Goal: Task Accomplishment & Management: Complete application form

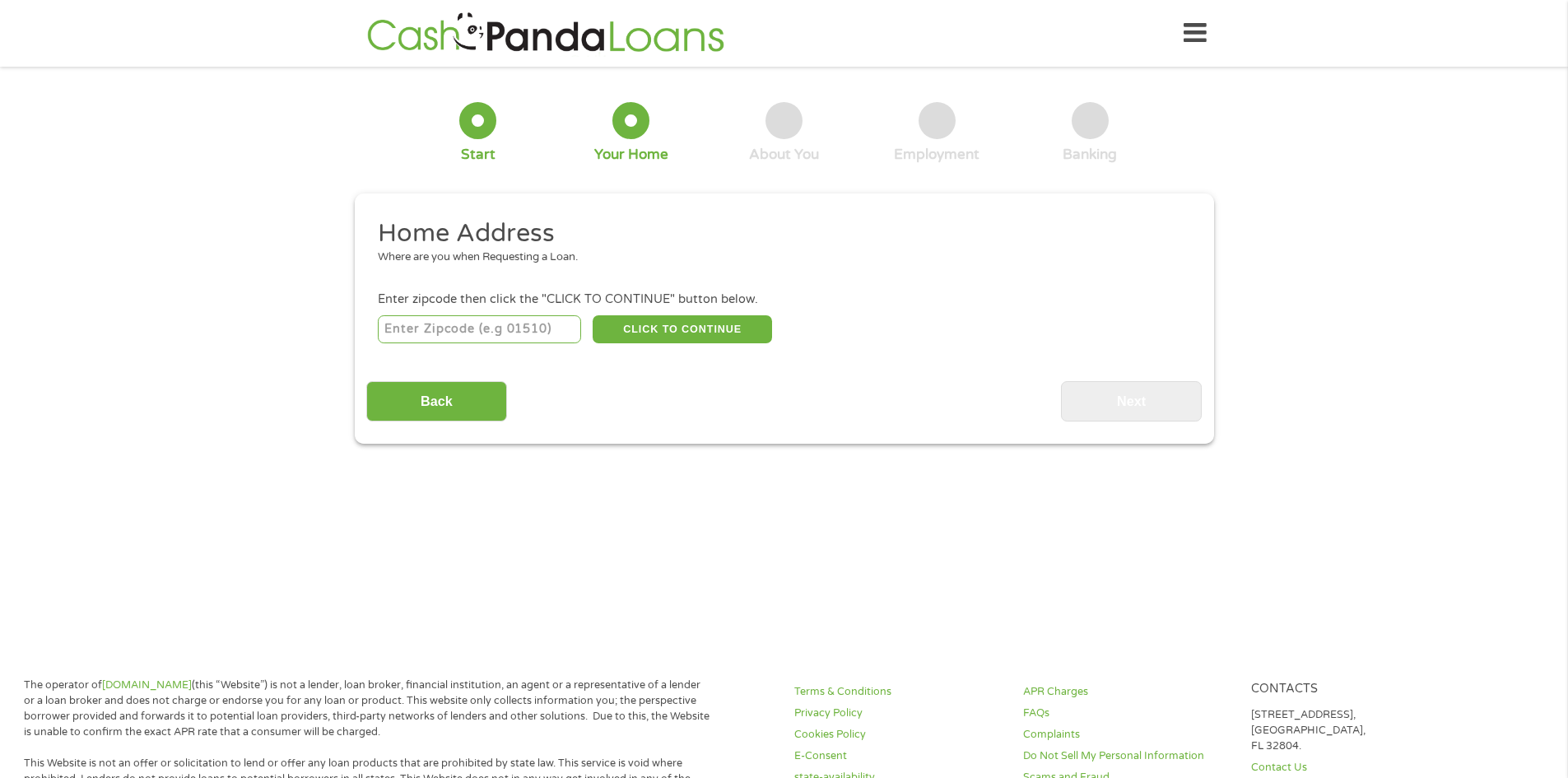
click at [505, 337] on input "number" at bounding box center [479, 328] width 204 height 28
type input "84075"
click at [715, 333] on button "CLICK TO CONTINUE" at bounding box center [682, 328] width 180 height 28
type input "84075"
type input "[GEOGRAPHIC_DATA]"
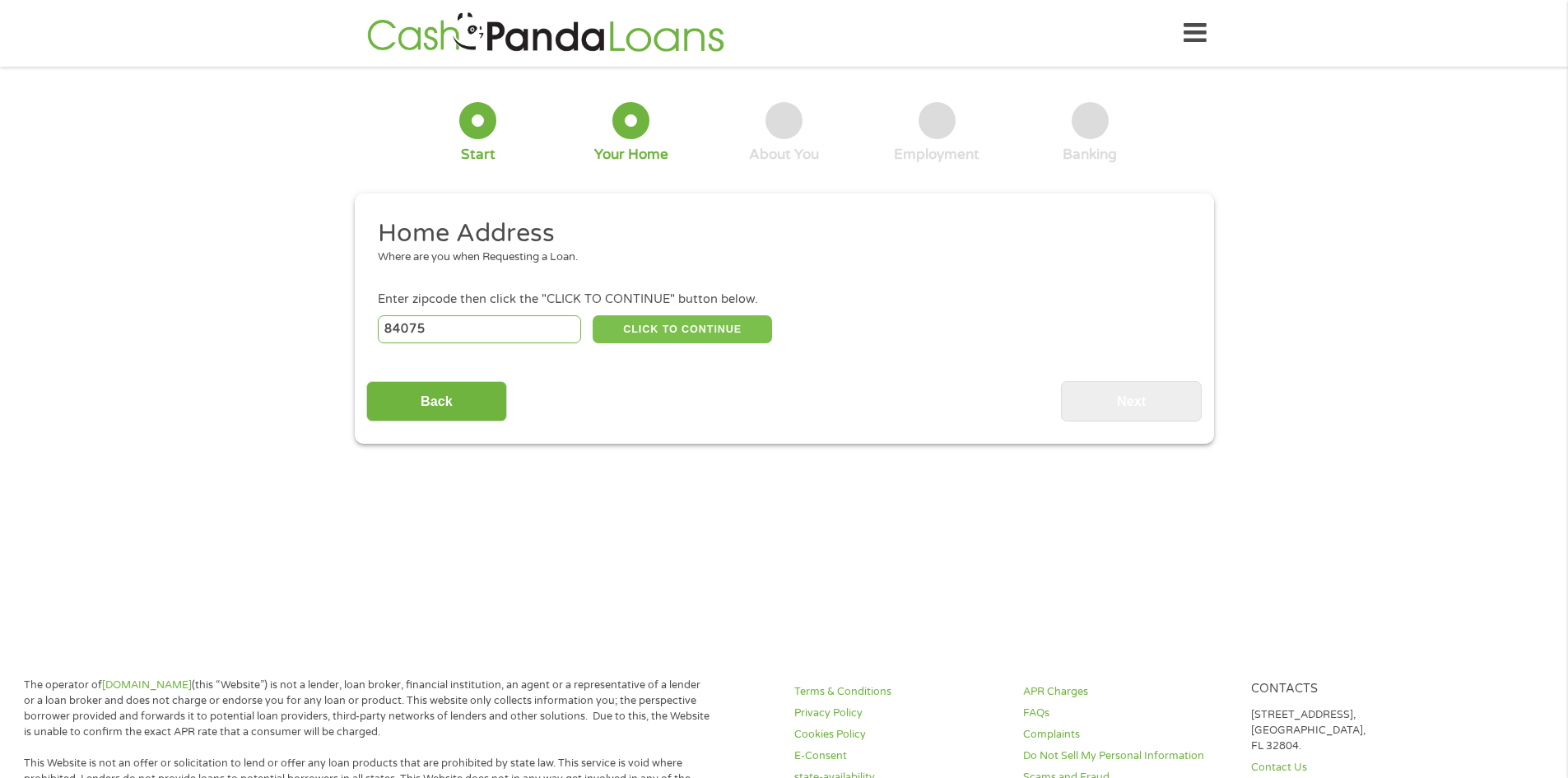
select select "[US_STATE]"
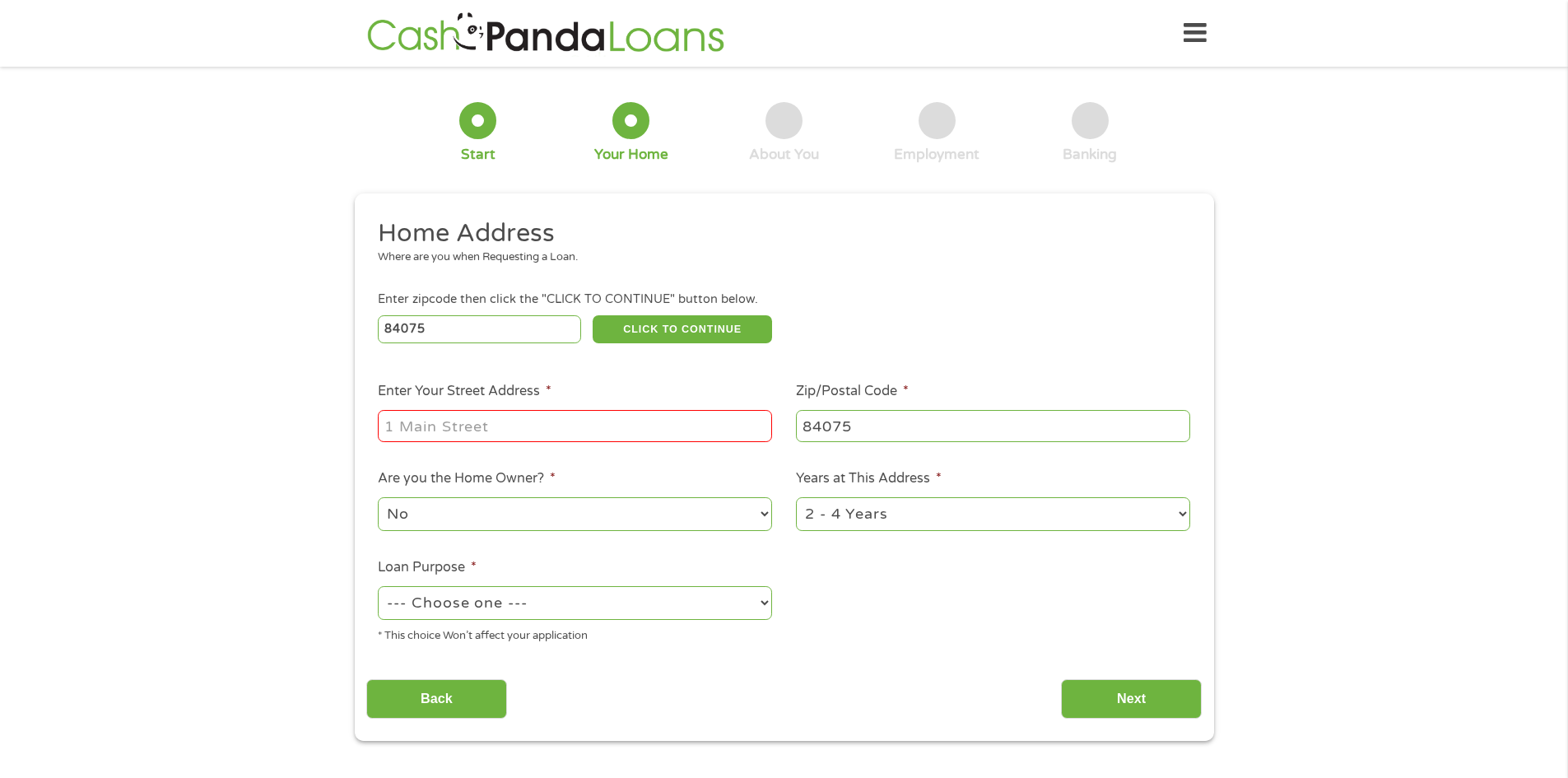
click at [501, 413] on input "Enter Your Street Address *" at bounding box center [575, 425] width 394 height 31
type input "1"
type input "[STREET_ADDRESS]"
type input "84015"
click at [920, 522] on select "1 Year or less 1 - 2 Years 2 - 4 Years Over 4 Years" at bounding box center [993, 514] width 394 height 34
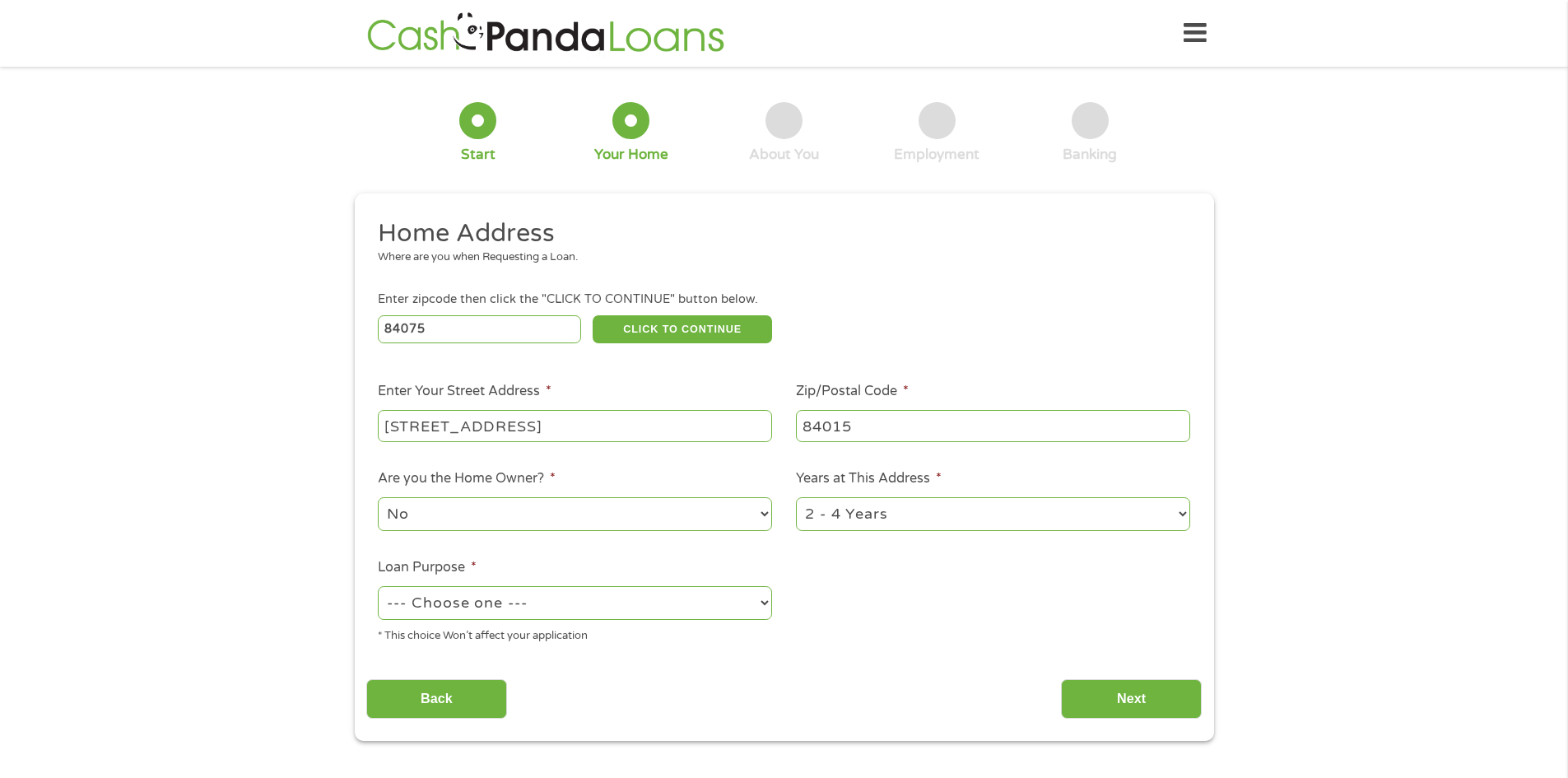
select select "12months"
click at [796, 497] on select "1 Year or less 1 - 2 Years 2 - 4 Years Over 4 Years" at bounding box center [993, 514] width 394 height 34
click at [543, 610] on select "--- Choose one --- Pay Bills Debt Consolidation Home Improvement Major Purchase…" at bounding box center [575, 603] width 394 height 34
select select "paybills"
click at [378, 586] on select "--- Choose one --- Pay Bills Debt Consolidation Home Improvement Major Purchase…" at bounding box center [575, 603] width 394 height 34
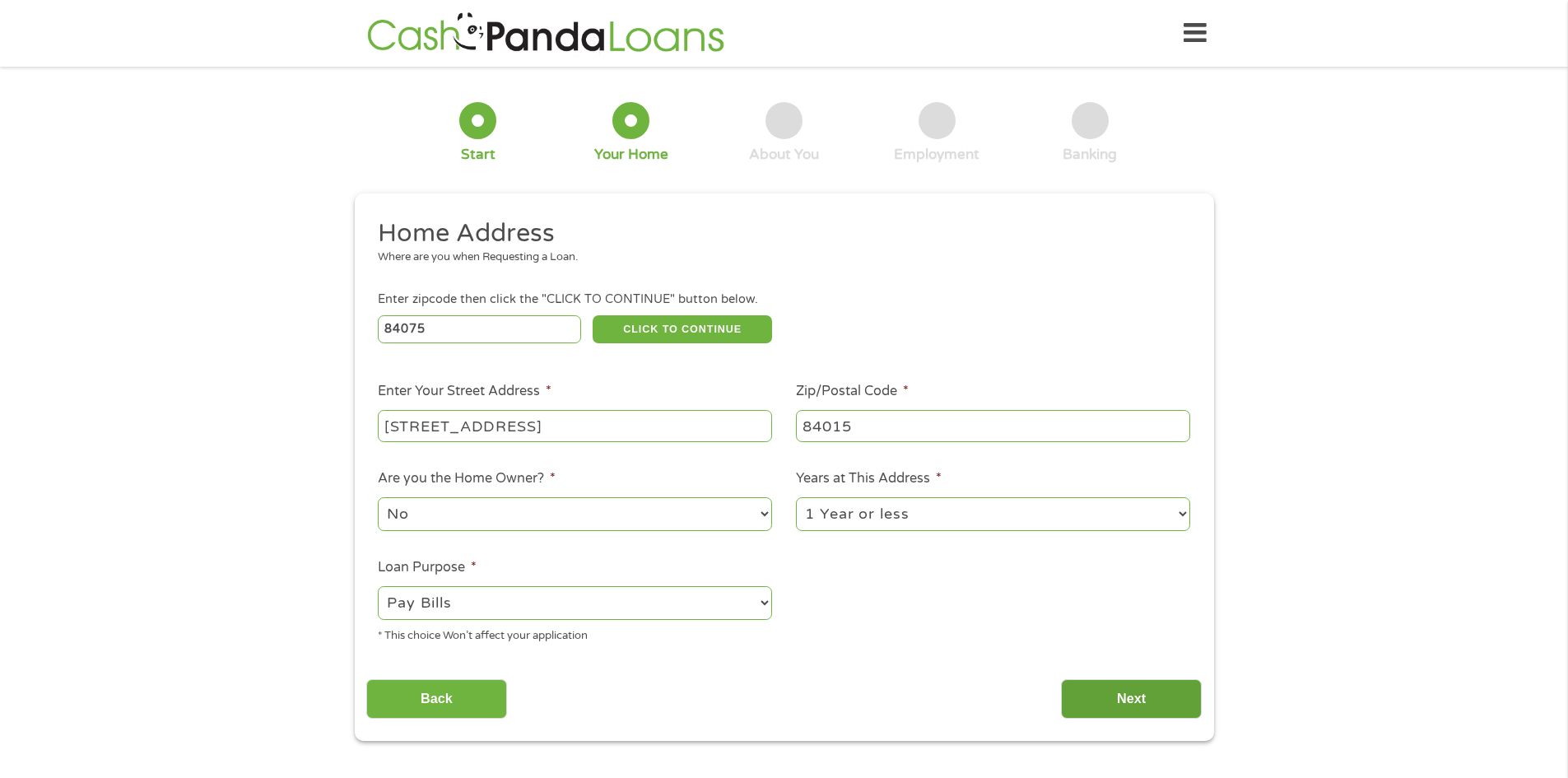
click at [1167, 710] on input "Next" at bounding box center [1131, 698] width 141 height 40
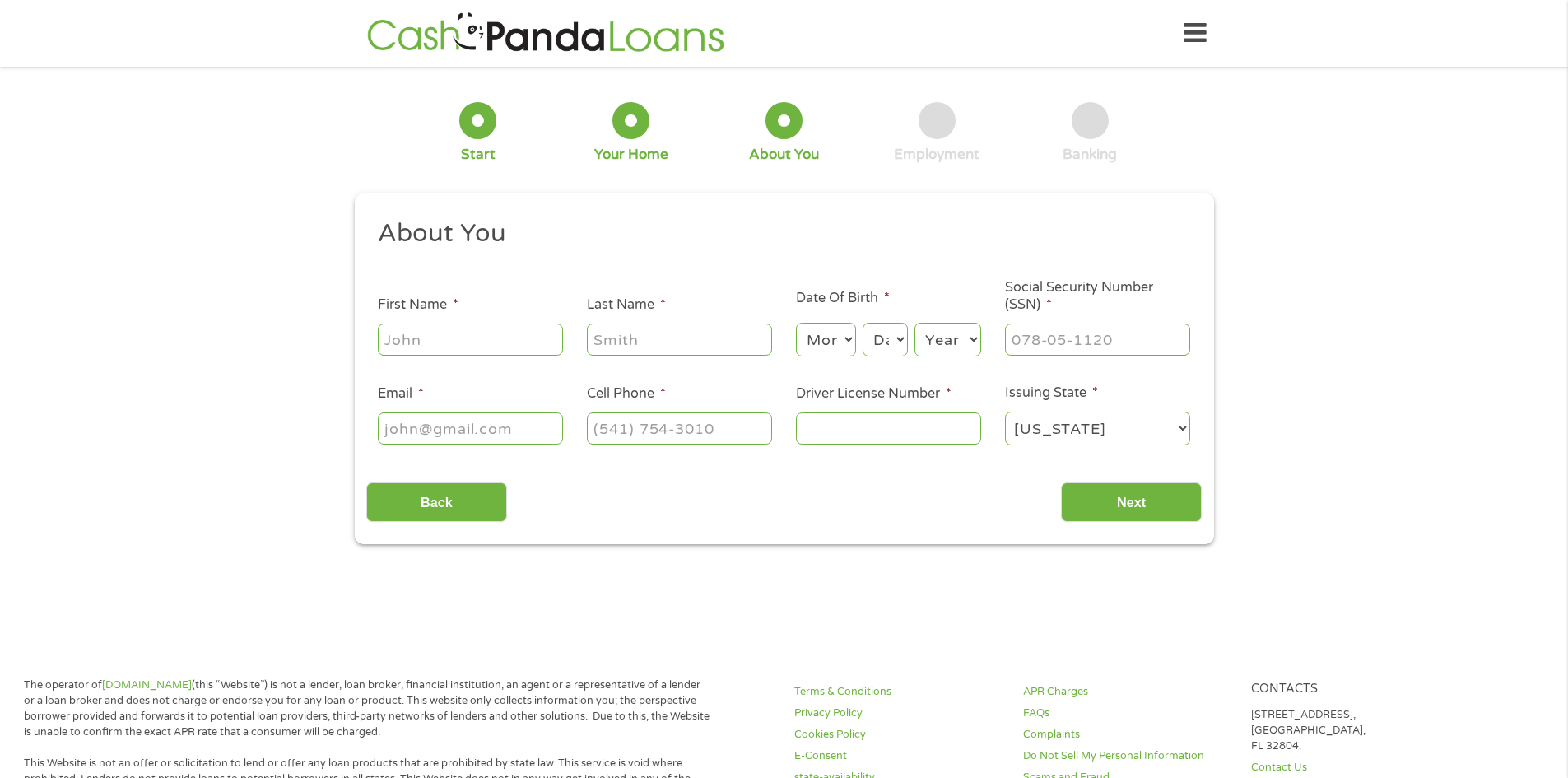
scroll to position [6, 6]
click at [558, 330] on input "First Name *" at bounding box center [470, 339] width 185 height 31
type input "[PERSON_NAME]"
type input "[PERSON_NAME][EMAIL_ADDRESS][DOMAIN_NAME]"
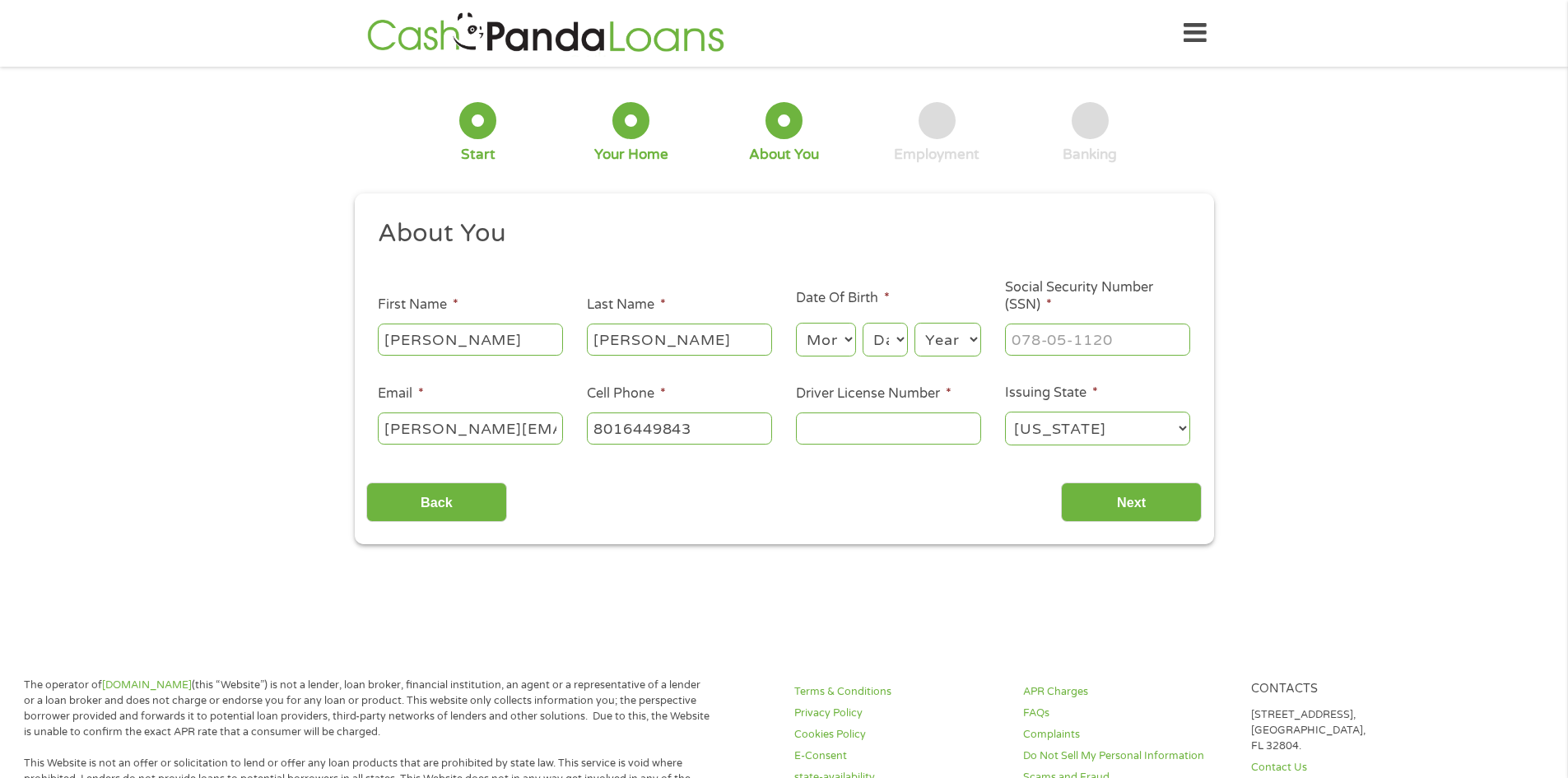
type input "[PHONE_NUMBER]"
click at [839, 321] on div "Month Month 1 2 3 4 5 6 7 8 9 10 11 12" at bounding box center [826, 340] width 60 height 39
click at [840, 340] on select "Month 1 2 3 4 5 6 7 8 9 10 11 12" at bounding box center [826, 340] width 60 height 34
select select "9"
click at [796, 323] on select "Month 1 2 3 4 5 6 7 8 9 10 11 12" at bounding box center [826, 340] width 60 height 34
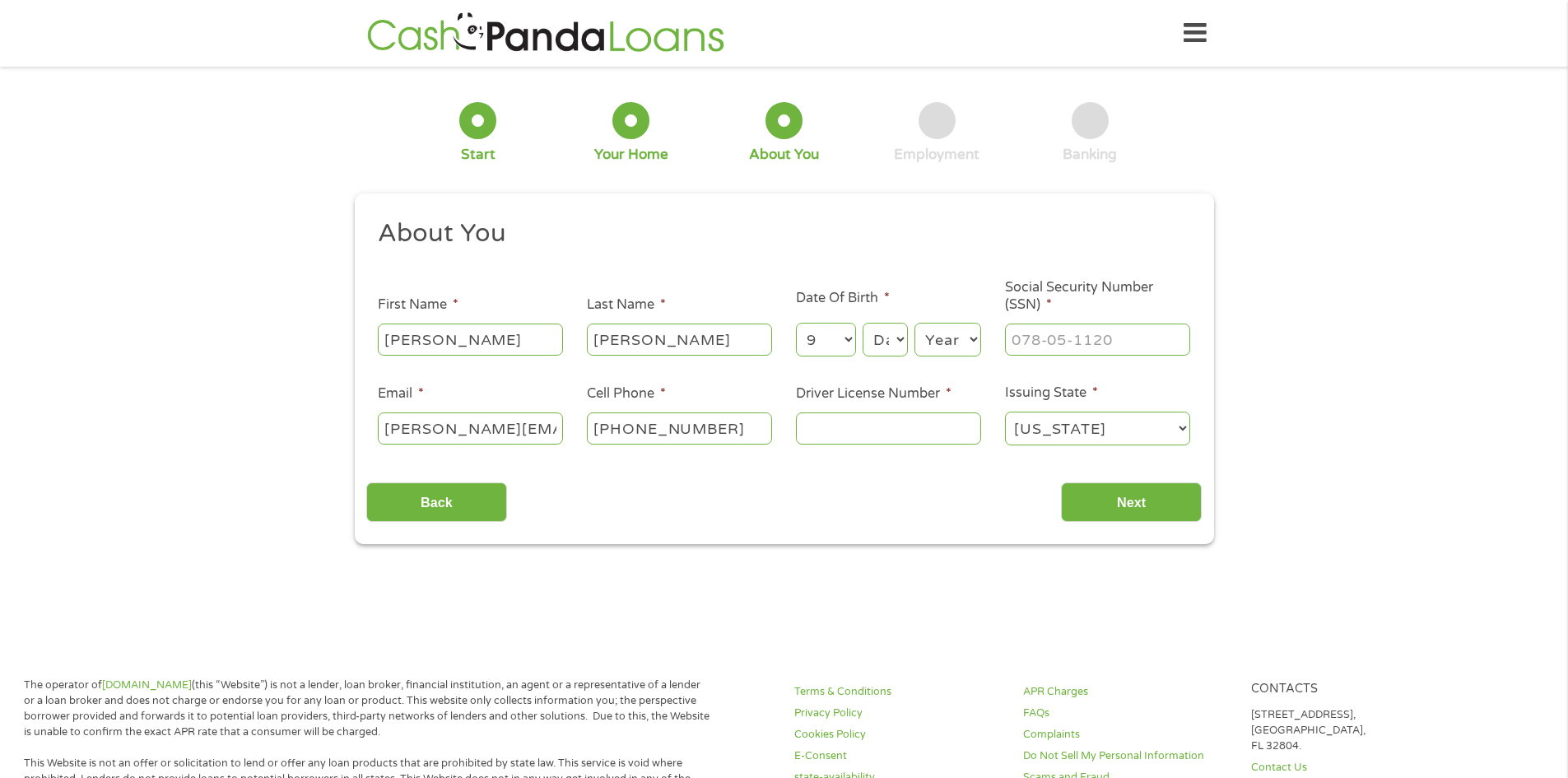
click at [891, 336] on select "Day 1 2 3 4 5 6 7 8 9 10 11 12 13 14 15 16 17 18 19 20 21 22 23 24 25 26 27 28 …" at bounding box center [885, 340] width 44 height 34
select select "4"
click at [863, 323] on select "Day 1 2 3 4 5 6 7 8 9 10 11 12 13 14 15 16 17 18 19 20 21 22 23 24 25 26 27 28 …" at bounding box center [885, 340] width 44 height 34
click at [945, 325] on select "Year [DATE] 2006 2005 2004 2003 2002 2001 2000 1999 1998 1997 1996 1995 1994 19…" at bounding box center [947, 340] width 67 height 34
select select "1995"
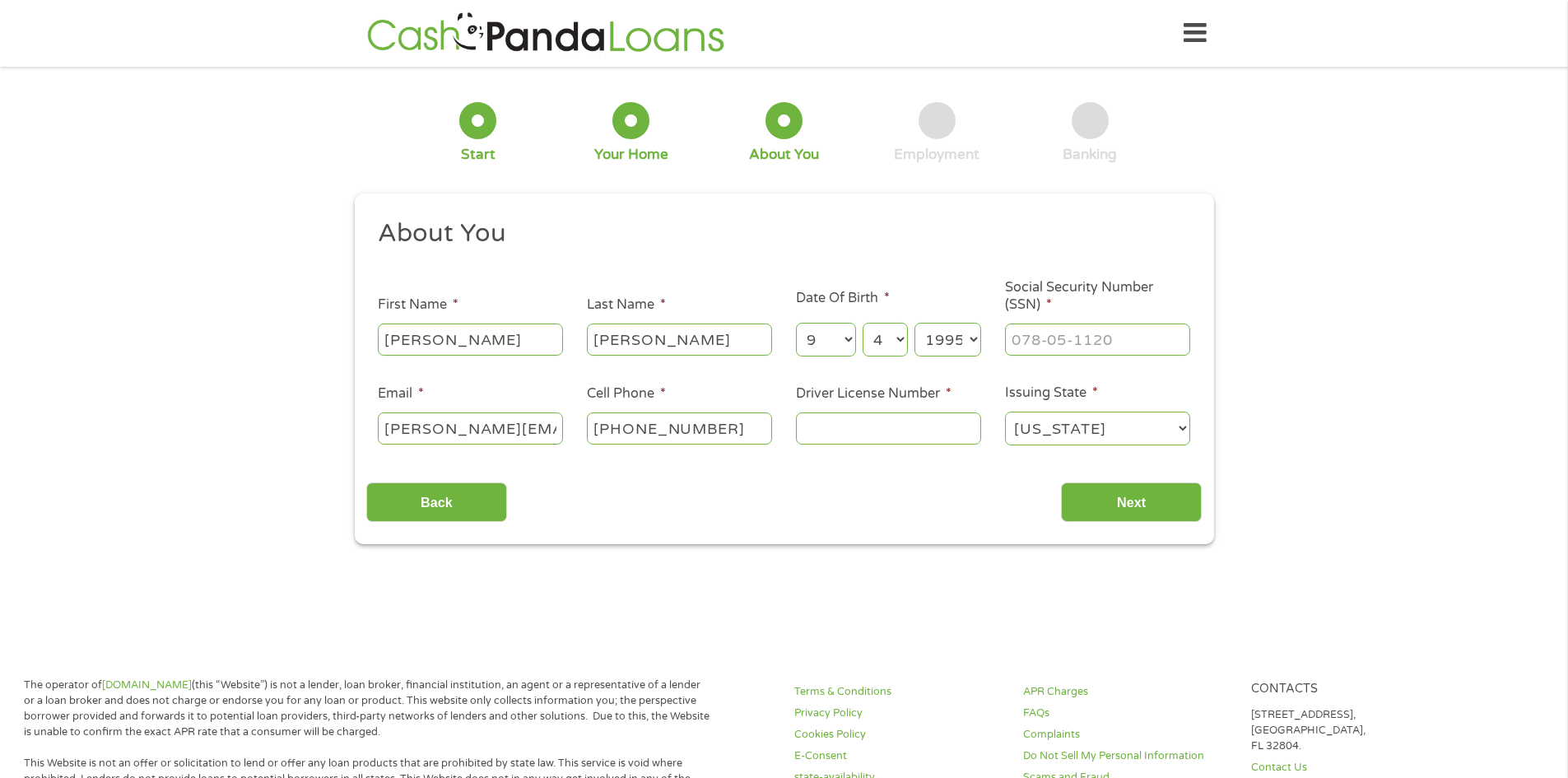
click at [914, 323] on select "Year [DATE] 2006 2005 2004 2003 2002 2001 2000 1999 1998 1997 1996 1995 1994 19…" at bounding box center [947, 340] width 67 height 34
click at [1049, 339] on input "___-__-____" at bounding box center [1098, 339] width 185 height 31
type input "603-86-8525"
type input "193918448"
click at [1121, 486] on input "Next" at bounding box center [1131, 501] width 141 height 40
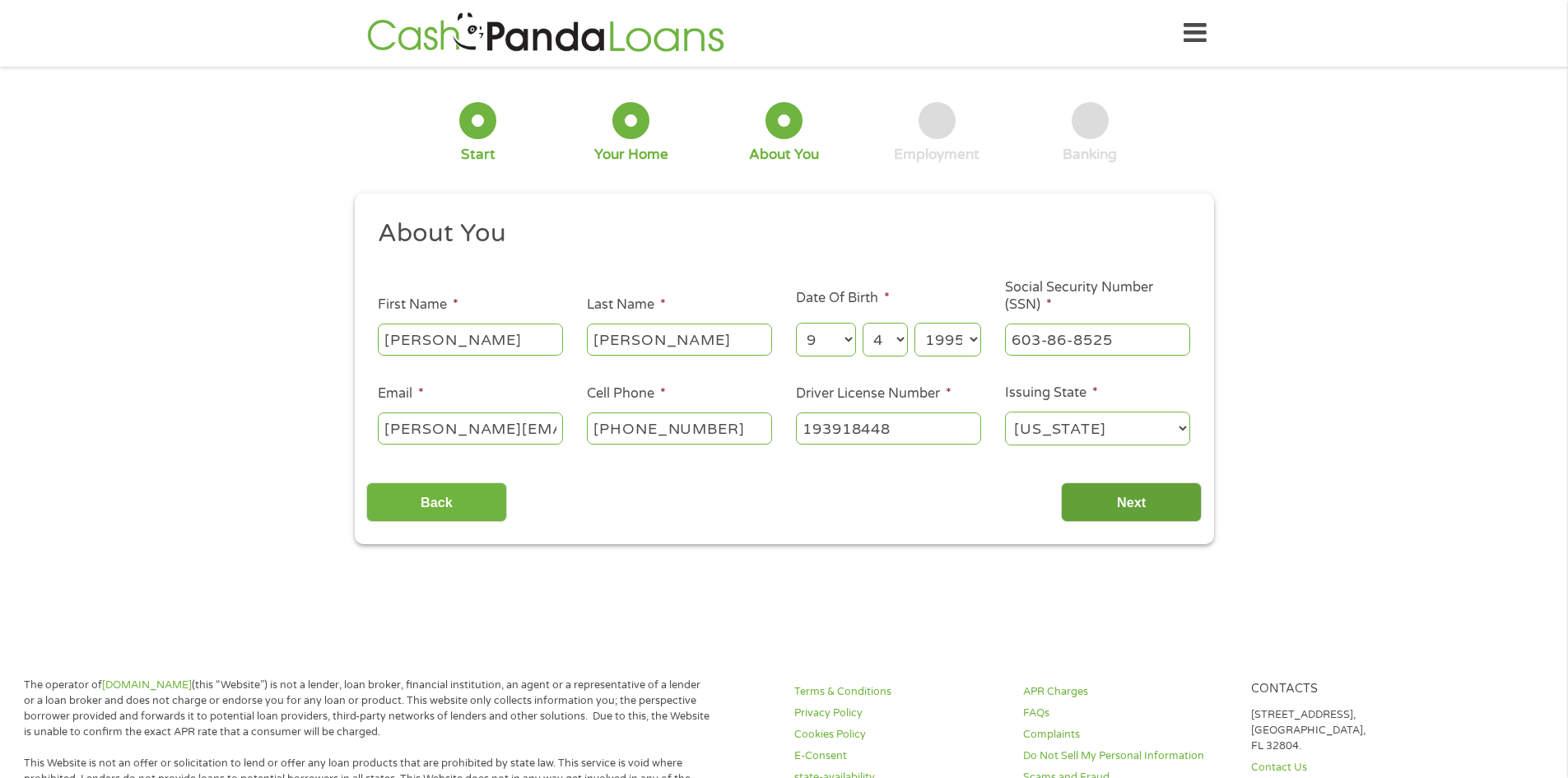
click at [1122, 506] on input "Next" at bounding box center [1131, 501] width 141 height 40
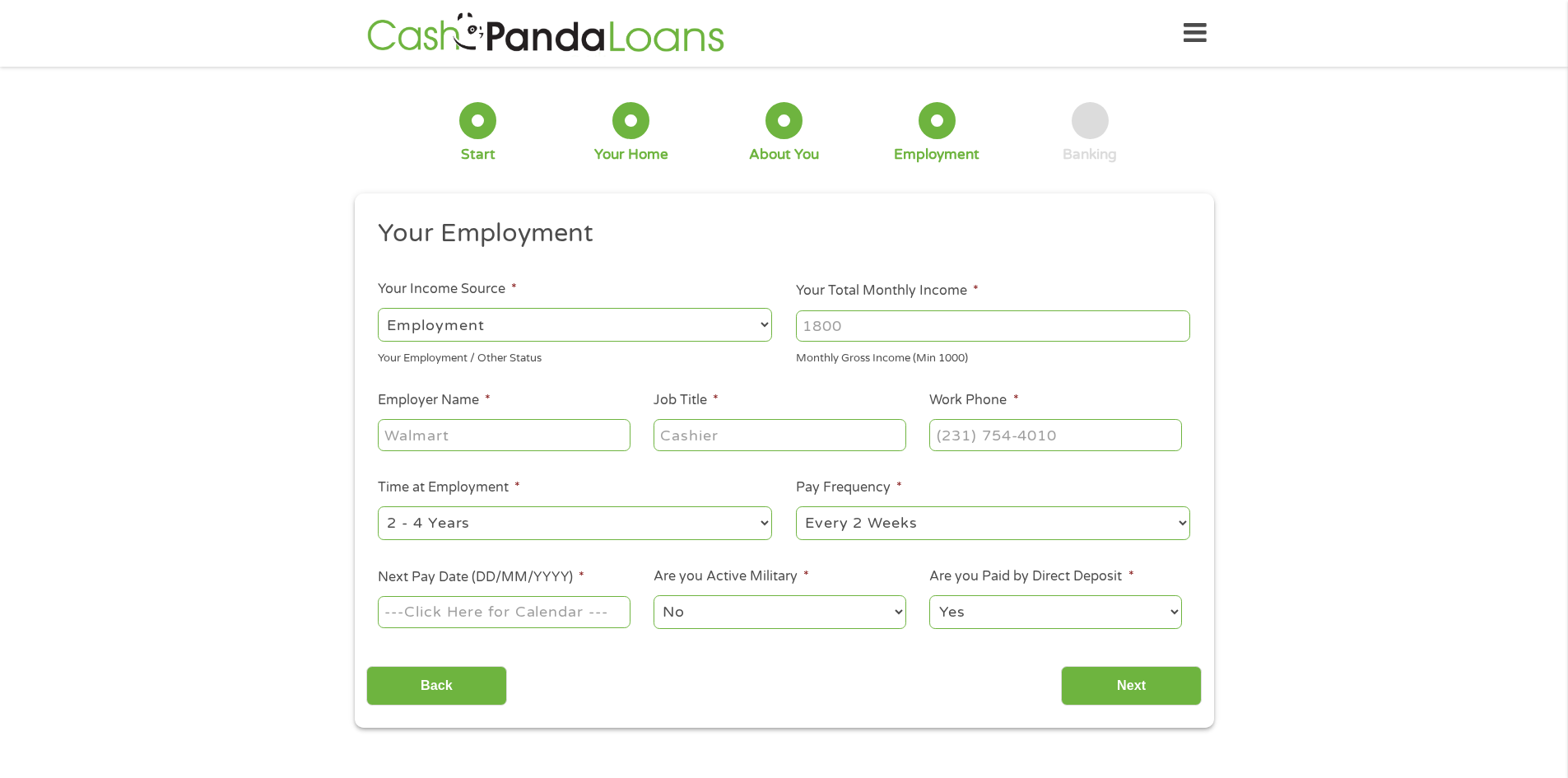
click at [874, 318] on input "Your Total Monthly Income *" at bounding box center [993, 325] width 394 height 31
click at [456, 429] on input "Employer Name *" at bounding box center [503, 434] width 252 height 31
type input "[GEOGRAPHIC_DATA]"
type input "Victim's Advocate"
type input "[PHONE_NUMBER]"
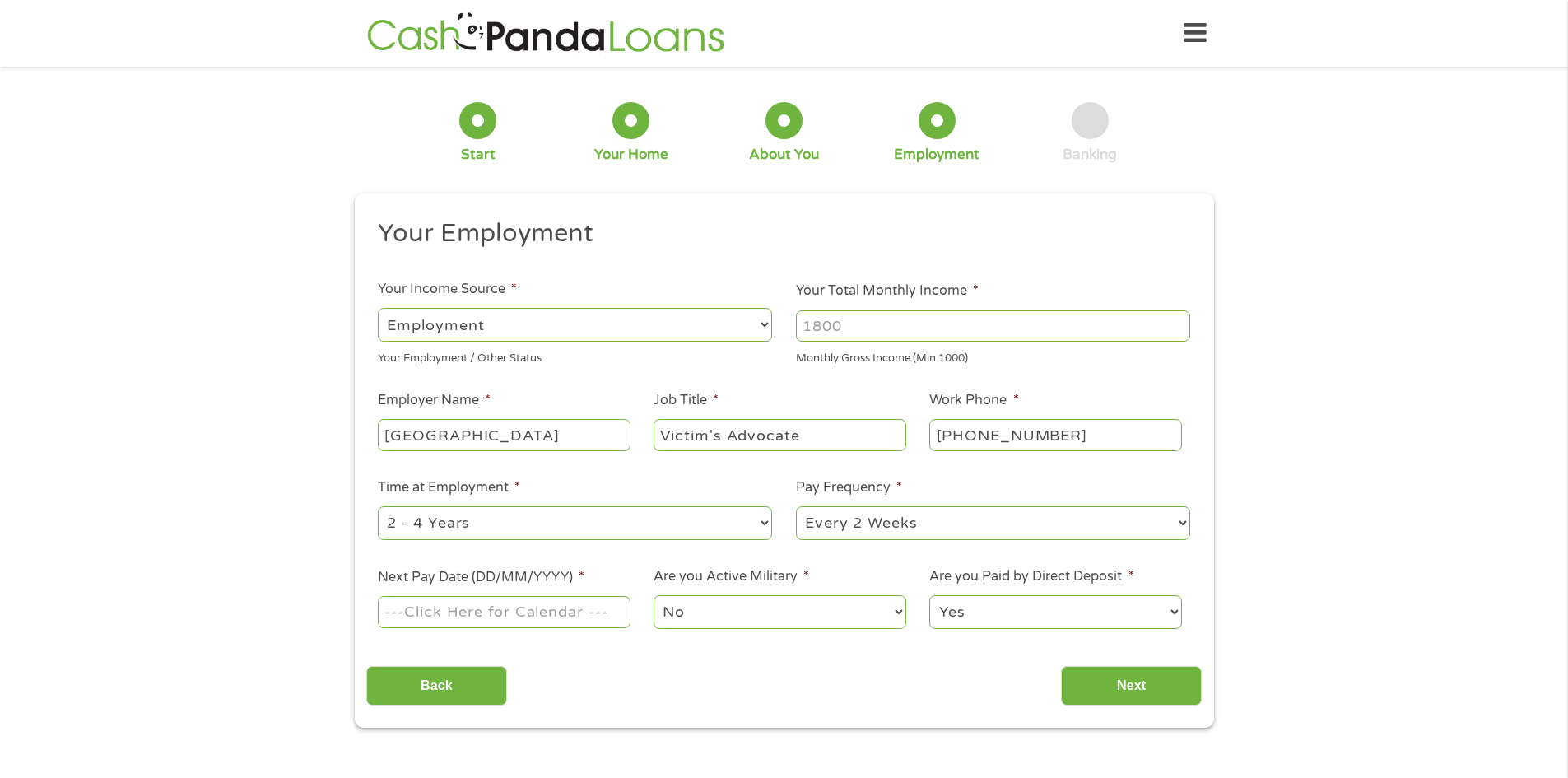
click at [525, 528] on select "--- Choose one --- 1 Year or less 1 - 2 Years 2 - 4 Years Over 4 Years" at bounding box center [575, 523] width 394 height 34
select select "60months"
click at [378, 506] on select "--- Choose one --- 1 Year or less 1 - 2 Years 2 - 4 Years Over 4 Years" at bounding box center [575, 523] width 394 height 34
click at [956, 510] on select "--- Choose one --- Every 2 Weeks Every Week Monthly Semi-Monthly" at bounding box center [993, 523] width 394 height 34
click at [796, 506] on select "--- Choose one --- Every 2 Weeks Every Week Monthly Semi-Monthly" at bounding box center [993, 523] width 394 height 34
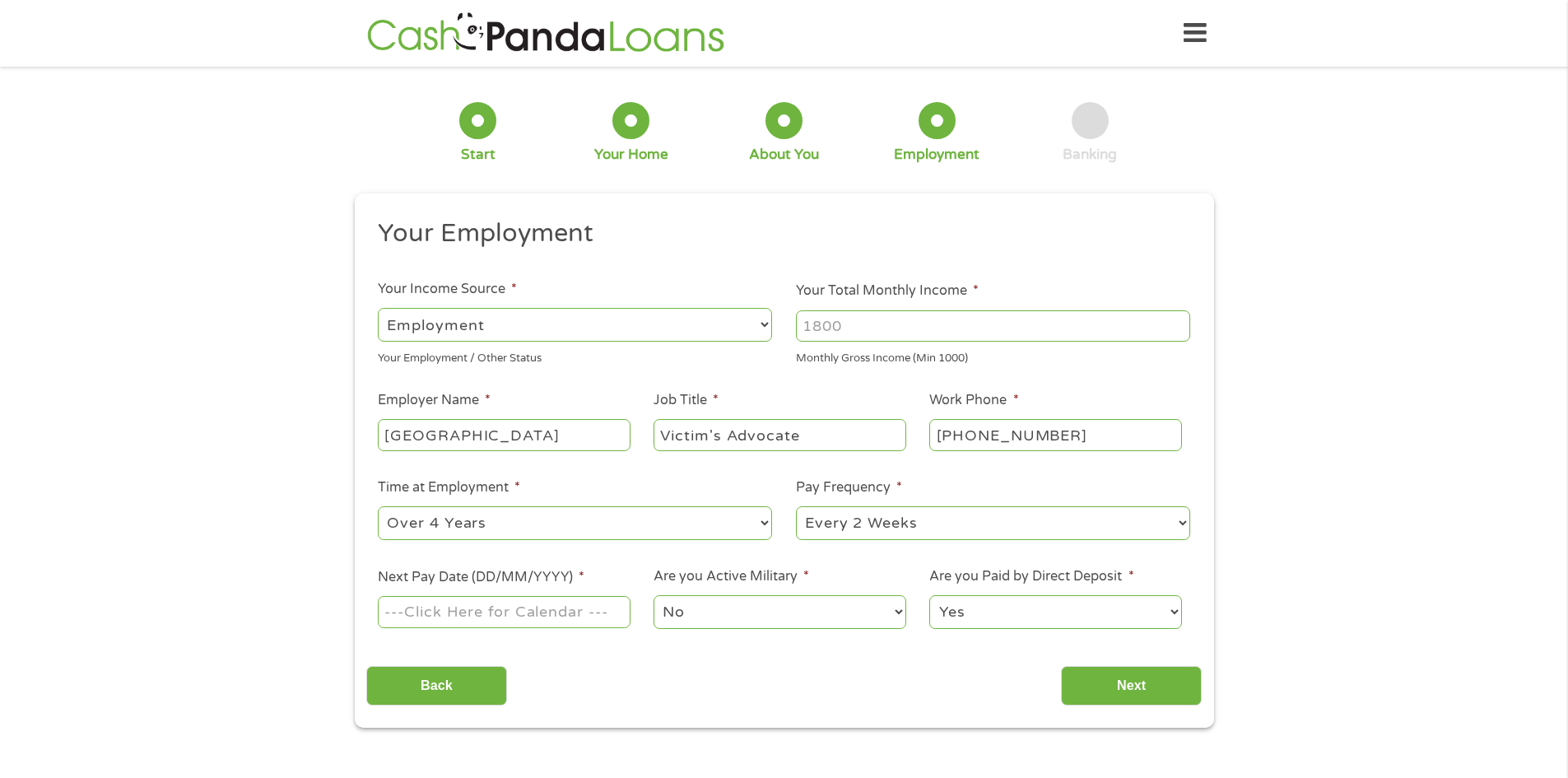
click at [566, 581] on label "Next Pay Date (DD/MM/YYYY) *" at bounding box center [481, 576] width 206 height 17
click at [566, 596] on input "Next Pay Date (DD/MM/YYYY) *" at bounding box center [503, 611] width 252 height 31
click at [557, 602] on input "Next Pay Date (DD/MM/YYYY) *" at bounding box center [503, 611] width 252 height 31
drag, startPoint x: 428, startPoint y: 598, endPoint x: 411, endPoint y: 605, distance: 18.4
click at [427, 598] on input "Next Pay Date (DD/MM/YYYY) *" at bounding box center [503, 611] width 252 height 31
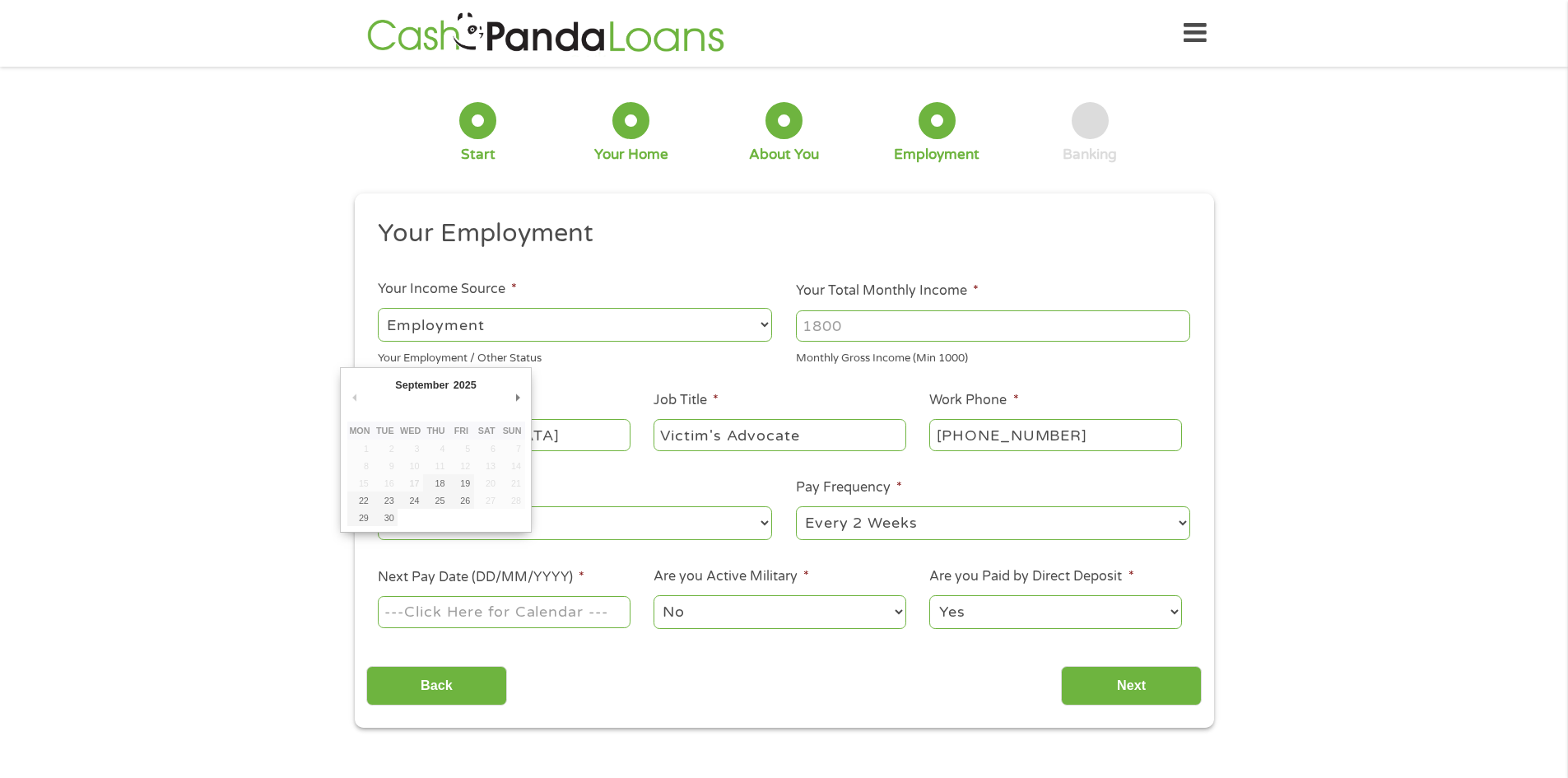
click at [401, 615] on input "Next Pay Date (DD/MM/YYYY) *" at bounding box center [503, 611] width 252 height 31
drag, startPoint x: 401, startPoint y: 615, endPoint x: 413, endPoint y: 603, distance: 17.0
click at [403, 612] on input "Next Pay Date (DD/MM/YYYY) *" at bounding box center [503, 611] width 252 height 31
click at [412, 603] on input "Next Pay Date (DD/MM/YYYY) *" at bounding box center [503, 611] width 252 height 31
drag, startPoint x: 1286, startPoint y: 557, endPoint x: 1285, endPoint y: 565, distance: 8.1
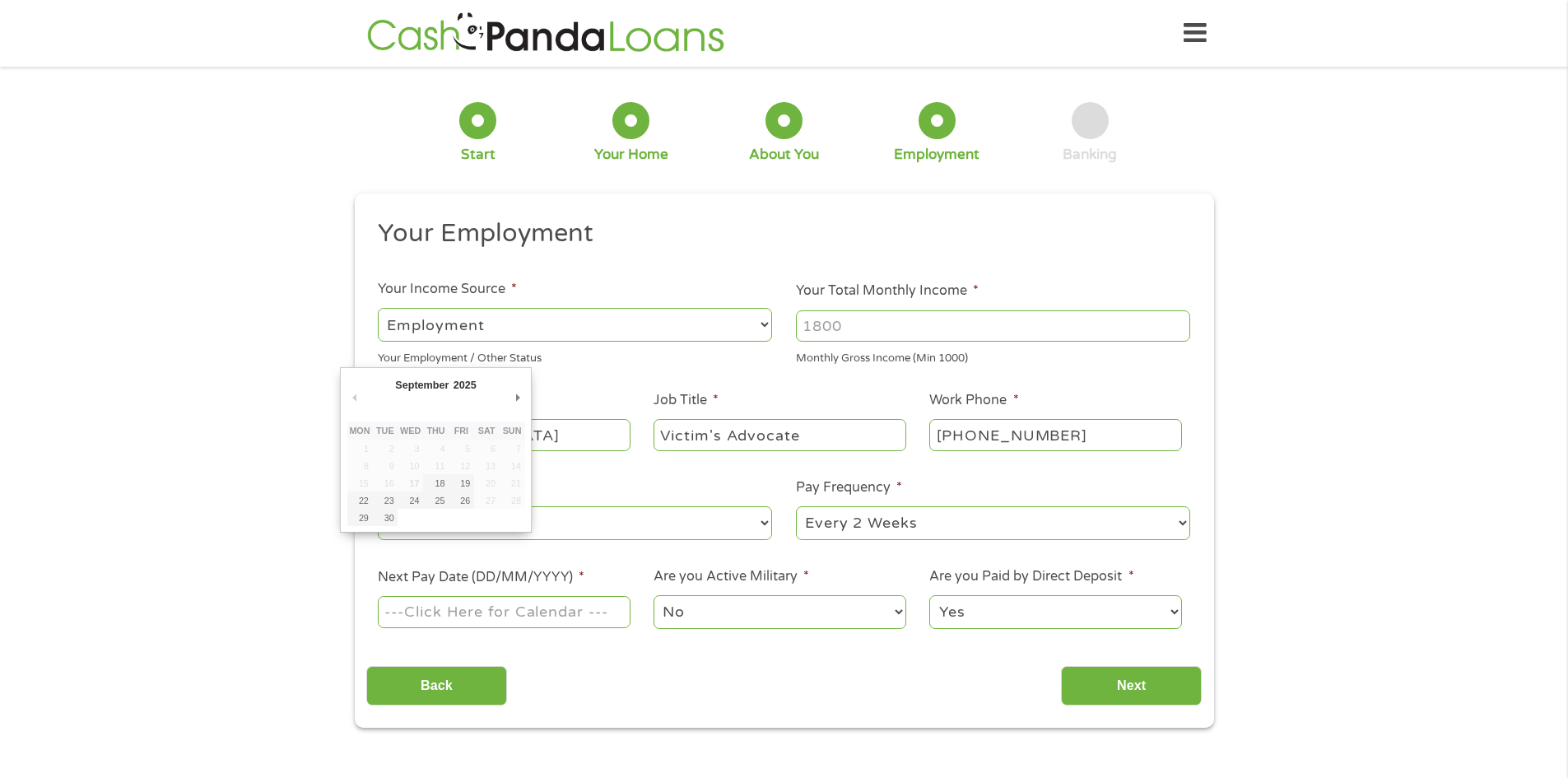
click at [1286, 557] on div "1 Start 2 Your Home 3 About You 4 Employment 5 Banking 6 This field is hidden w…" at bounding box center [784, 403] width 1568 height 649
drag, startPoint x: 468, startPoint y: 610, endPoint x: 447, endPoint y: 610, distance: 21.0
click at [467, 610] on input "Next Pay Date (DD/MM/YYYY) *" at bounding box center [503, 611] width 252 height 31
